Goal: Find specific page/section: Find specific page/section

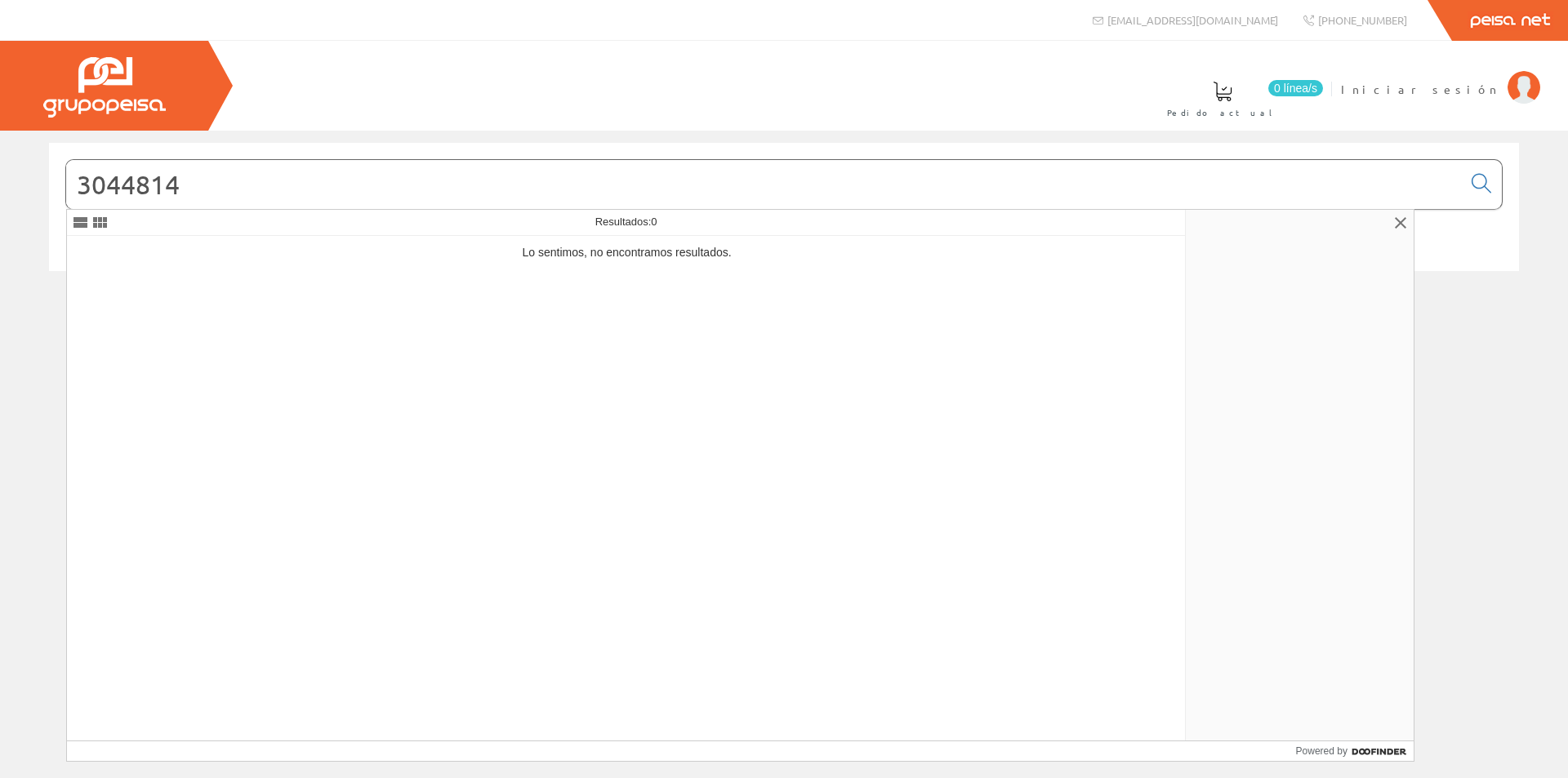
drag, startPoint x: 282, startPoint y: 188, endPoint x: 0, endPoint y: 194, distance: 282.1
click at [0, 194] on div "3044814 © Grupo Peisa" at bounding box center [784, 224] width 1568 height 163
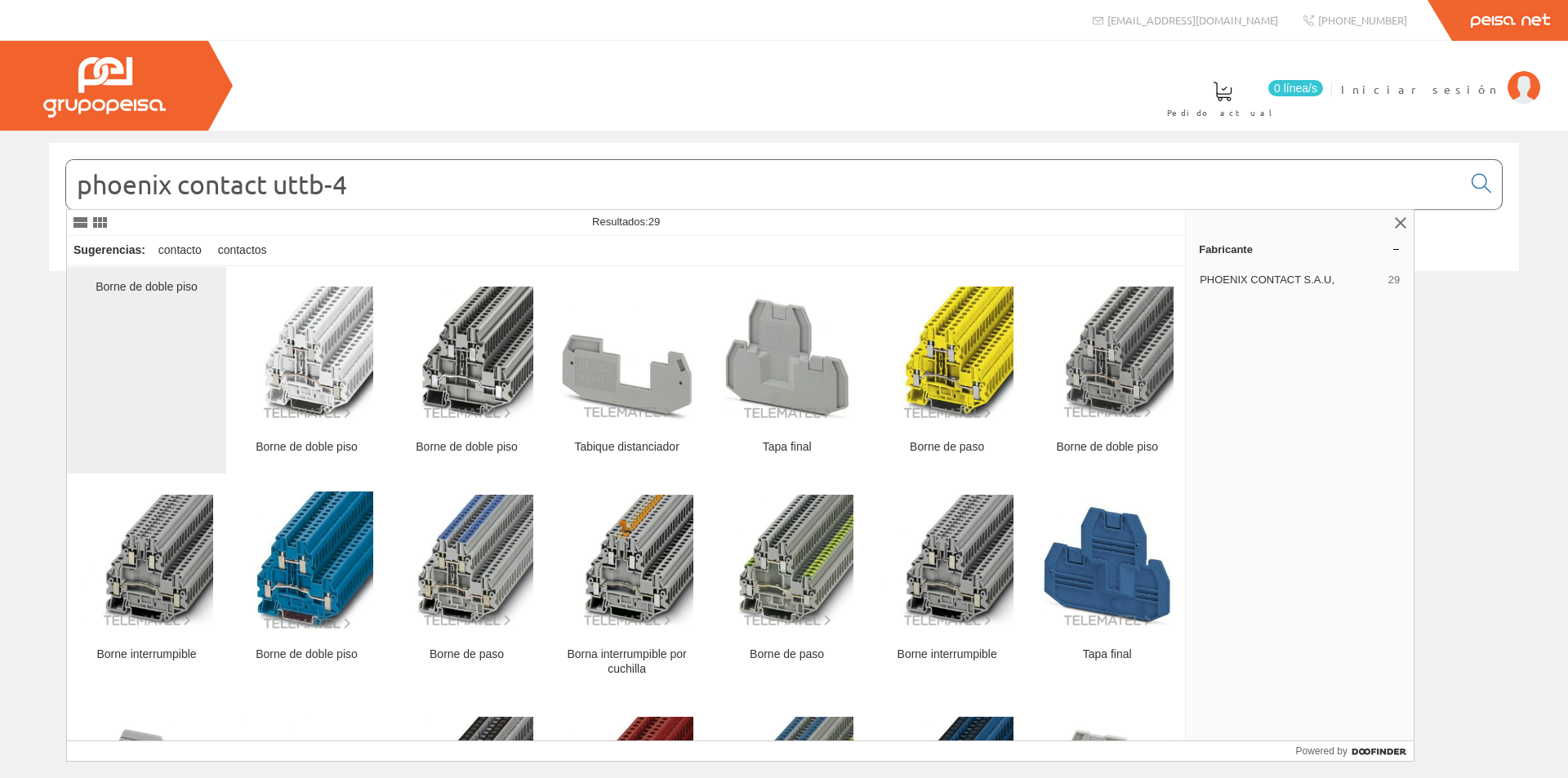
type input "phoenix contact uttb-4"
click at [163, 332] on div "Borne de doble piso" at bounding box center [147, 370] width 133 height 180
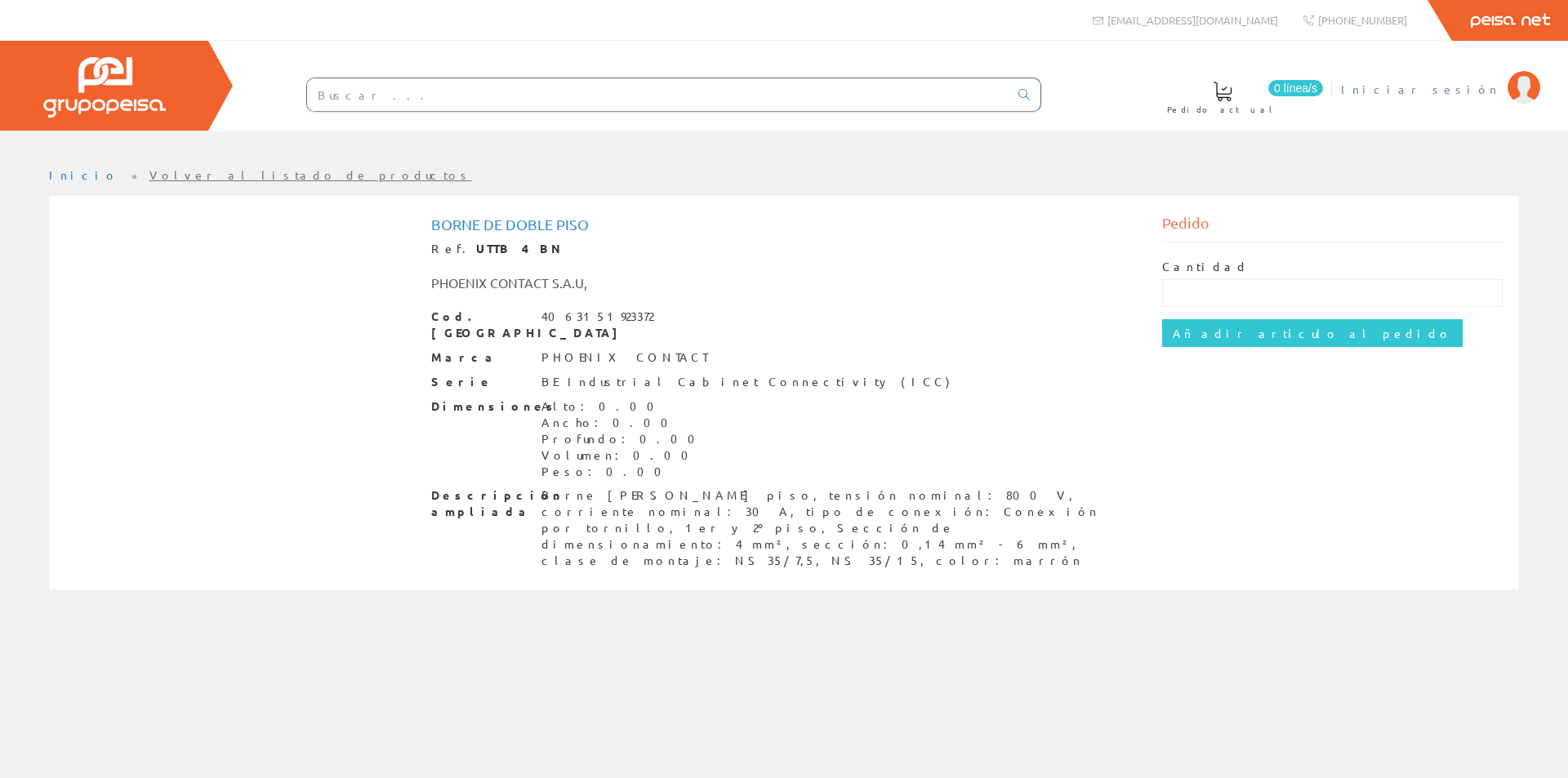
click at [1491, 88] on span "Iniciar sesión" at bounding box center [1420, 88] width 158 height 16
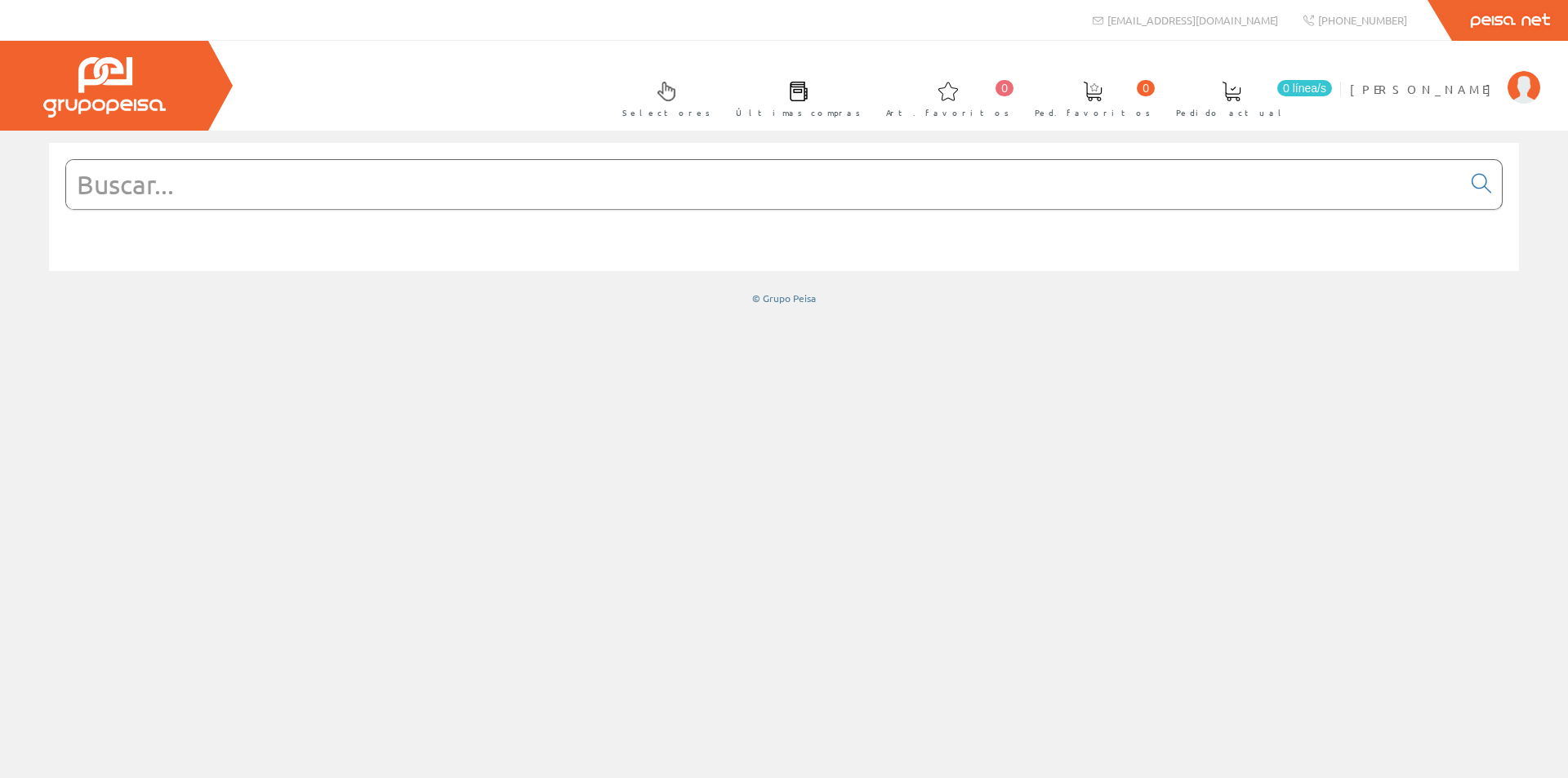
click at [488, 214] on form at bounding box center [784, 209] width 1437 height 99
click at [531, 184] on input "text" at bounding box center [764, 184] width 1395 height 49
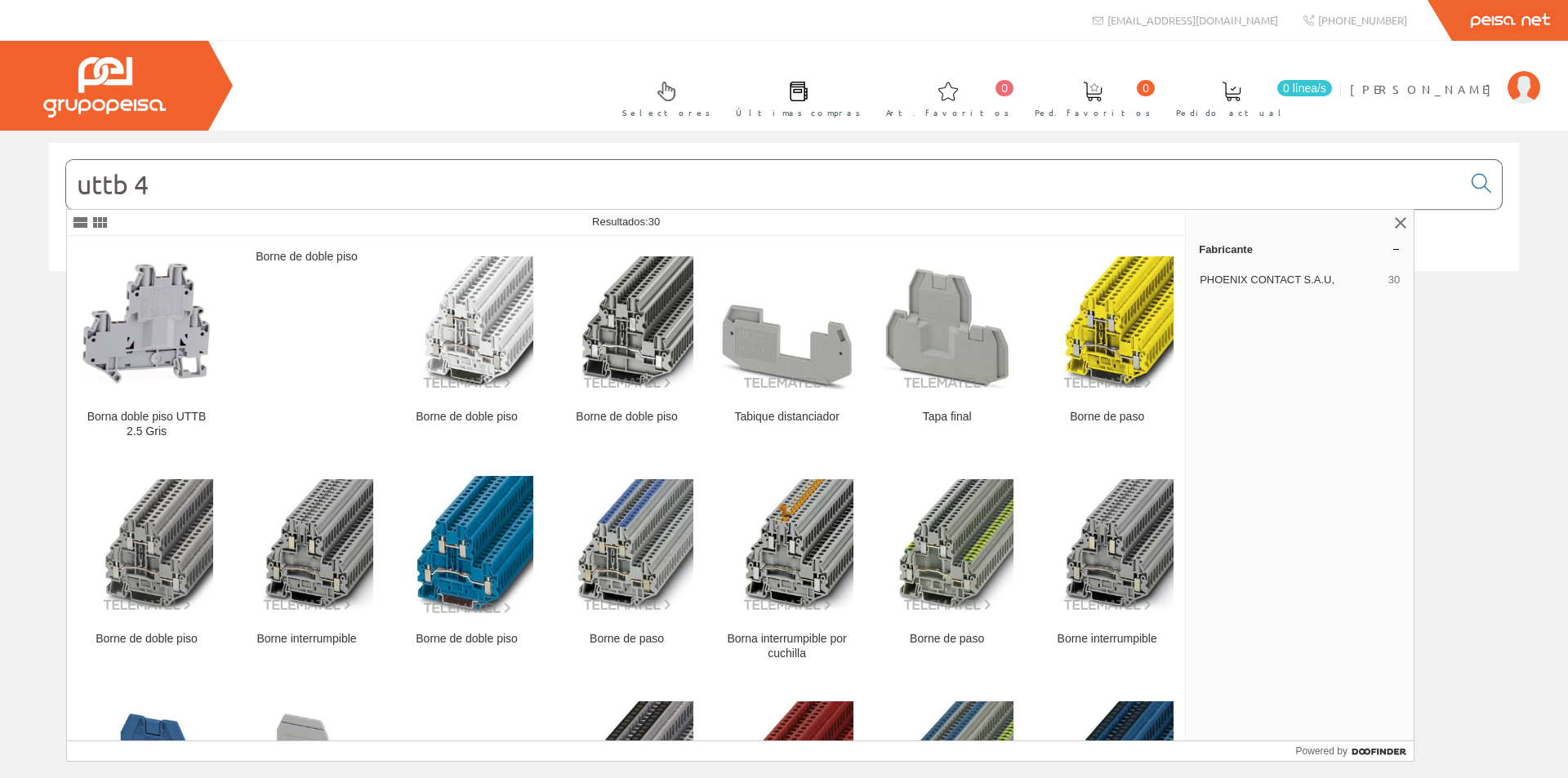
type input "uttb 4"
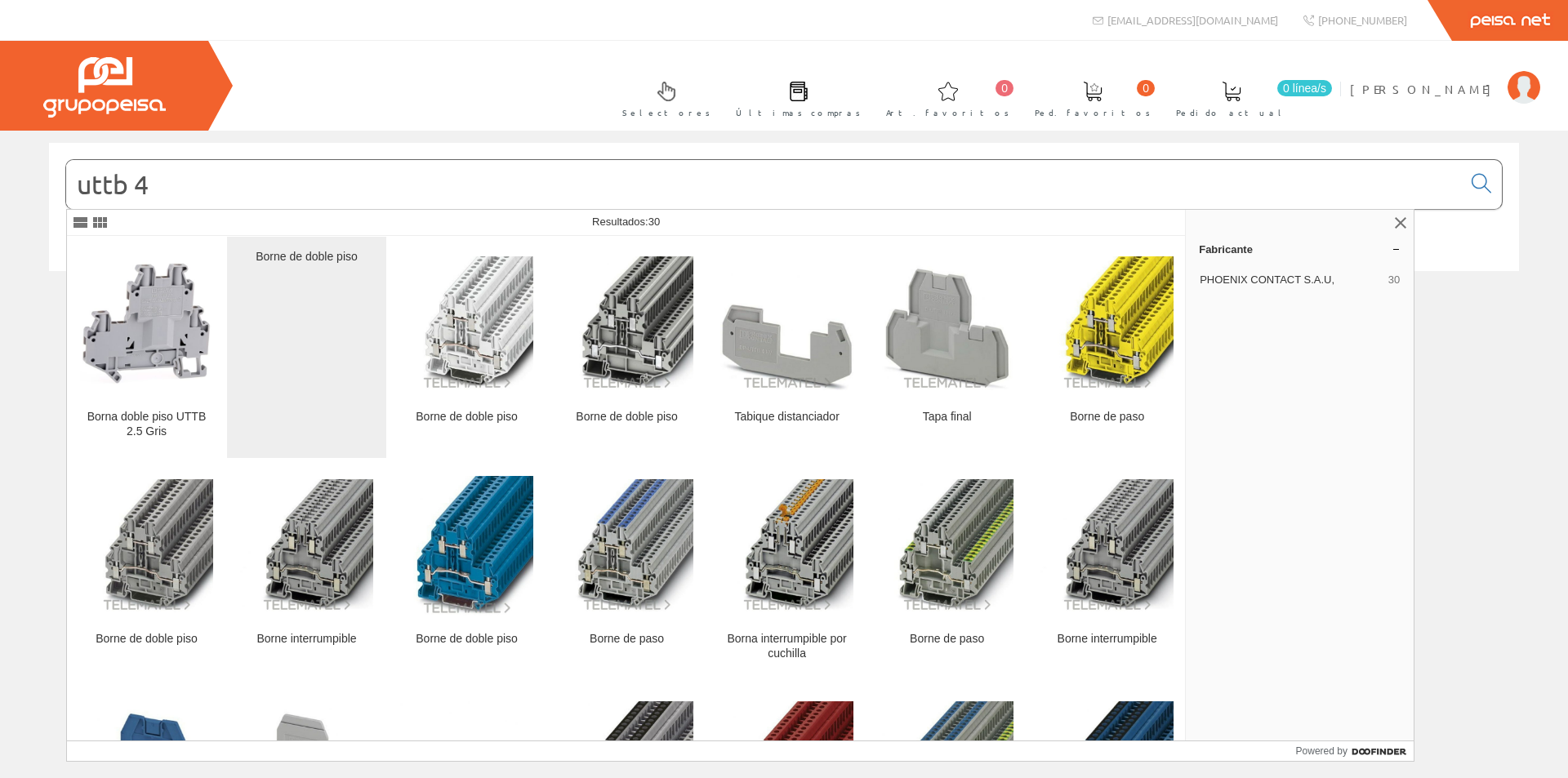
click at [332, 313] on div "Borne de doble piso" at bounding box center [307, 348] width 133 height 195
click at [330, 265] on div "Borne de doble piso" at bounding box center [307, 348] width 133 height 195
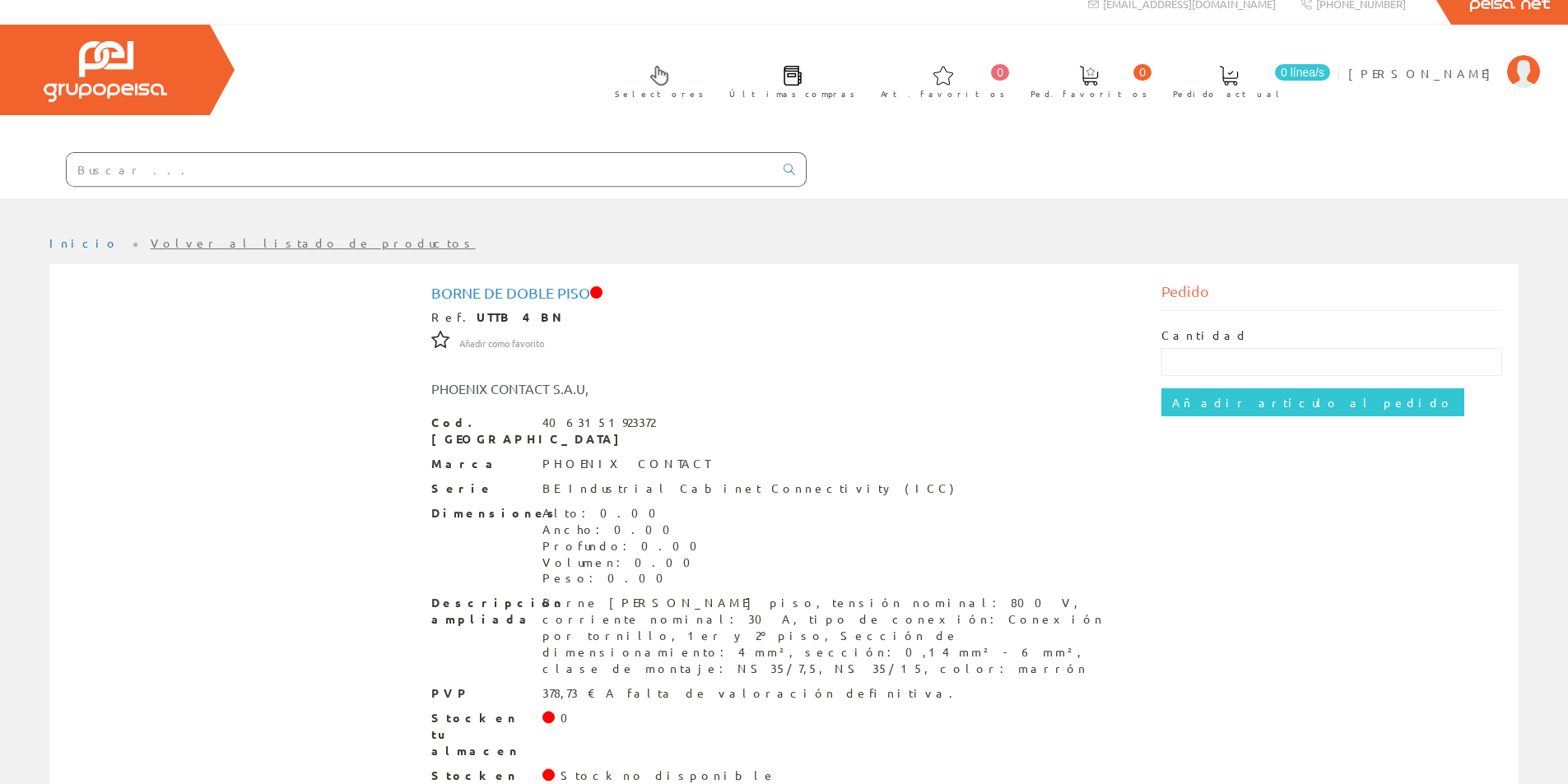
scroll to position [21, 0]
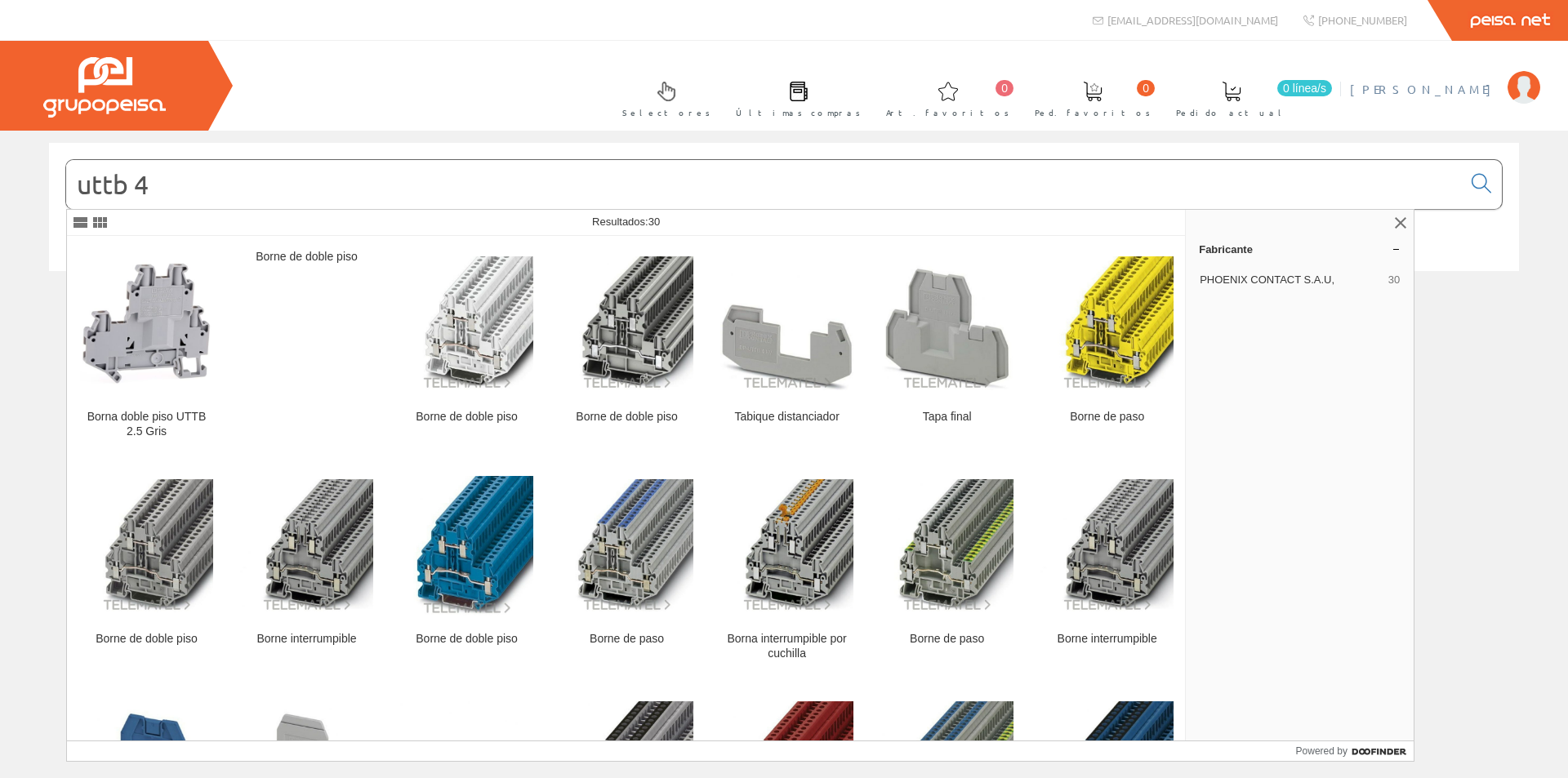
click at [1491, 91] on span "[PERSON_NAME]" at bounding box center [1424, 88] width 149 height 16
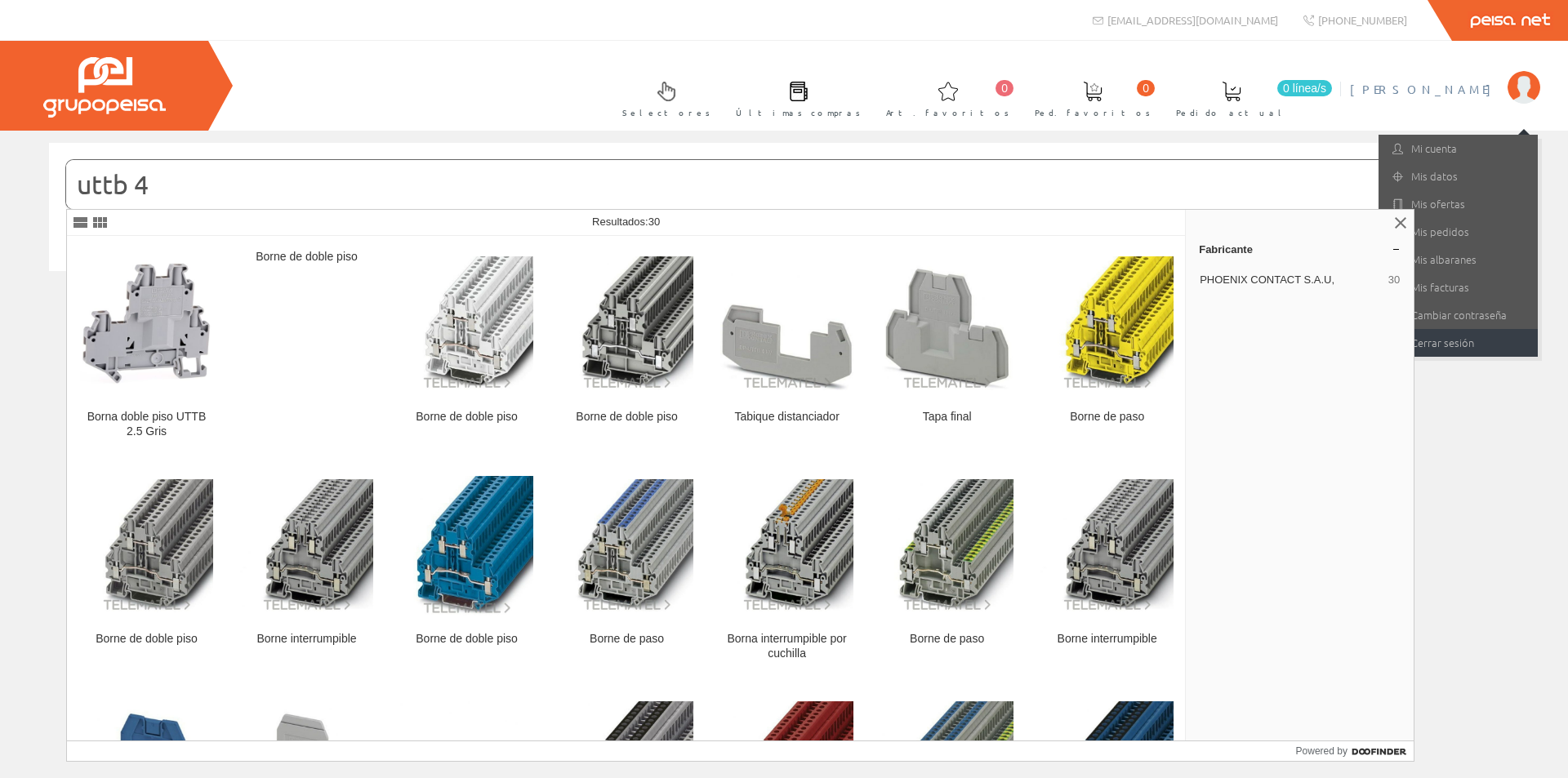
click at [1479, 342] on link "Cerrar sesión" at bounding box center [1458, 343] width 159 height 28
